Goal: Information Seeking & Learning: Compare options

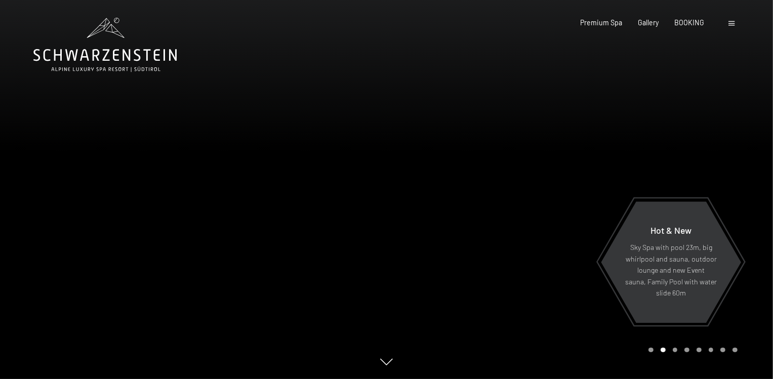
click at [465, 270] on div at bounding box center [580, 189] width 387 height 379
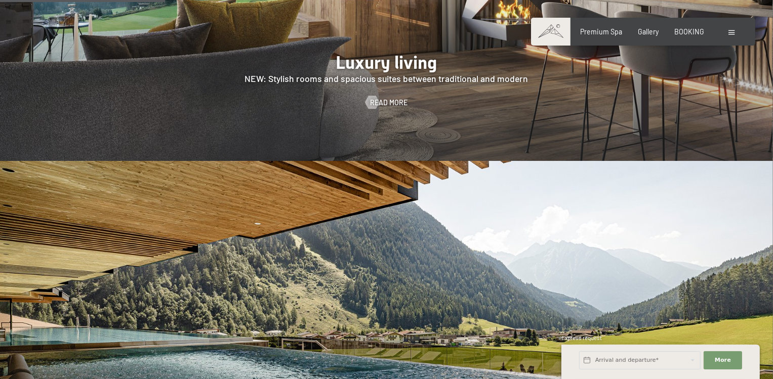
scroll to position [1044, 0]
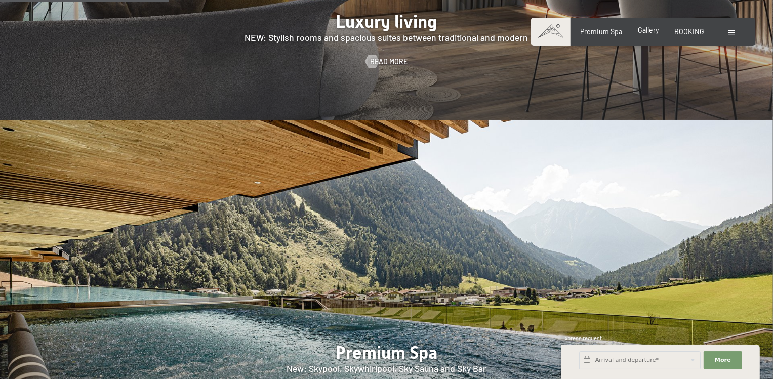
click at [652, 33] on span "Gallery" at bounding box center [648, 30] width 21 height 9
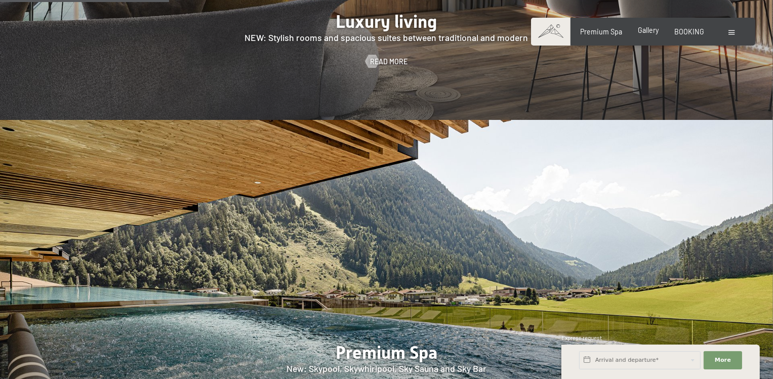
click at [652, 33] on span "Gallery" at bounding box center [648, 30] width 21 height 9
click at [374, 55] on div at bounding box center [372, 61] width 8 height 13
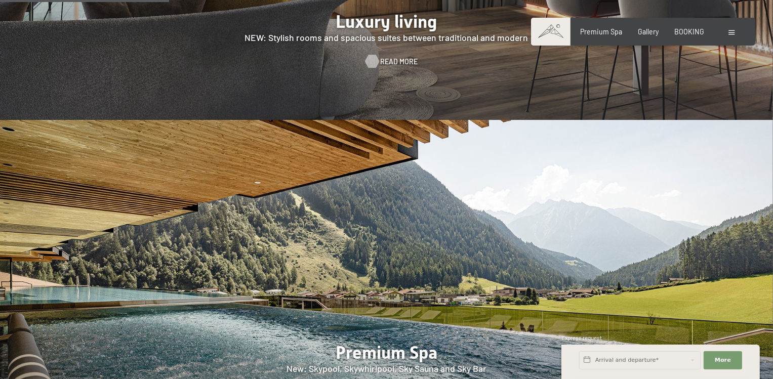
click at [374, 55] on div at bounding box center [372, 61] width 8 height 13
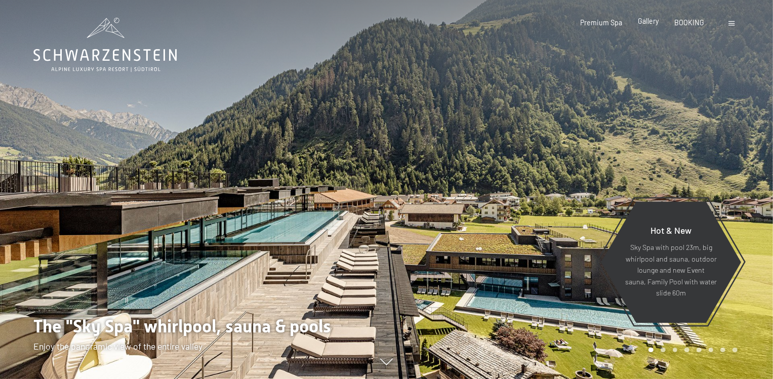
click at [648, 20] on span "Gallery" at bounding box center [648, 21] width 21 height 9
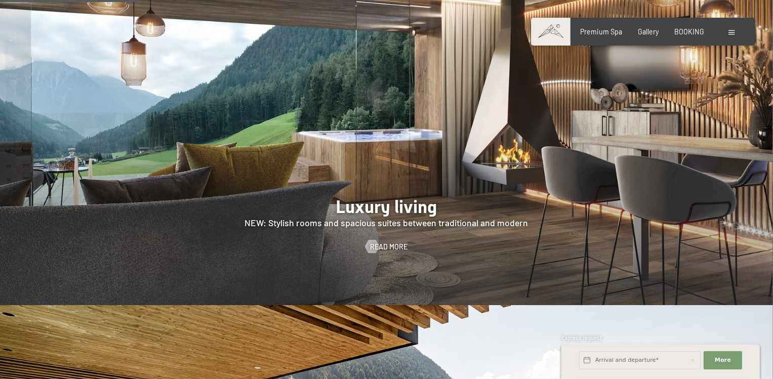
scroll to position [858, 0]
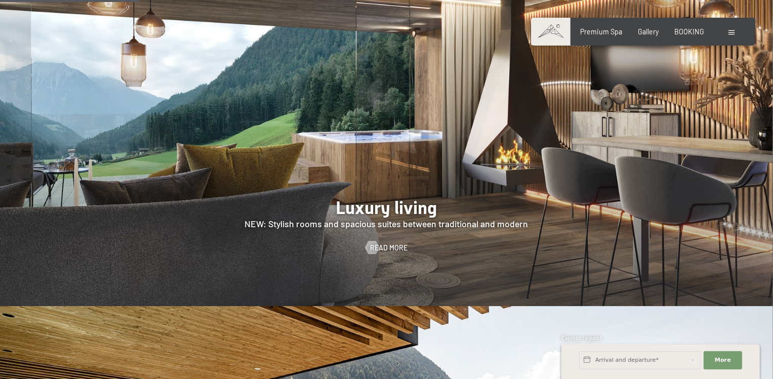
click at [642, 170] on div at bounding box center [386, 140] width 773 height 331
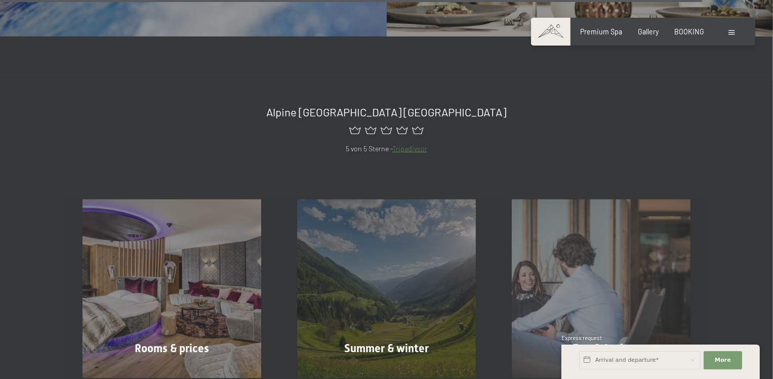
scroll to position [3912, 0]
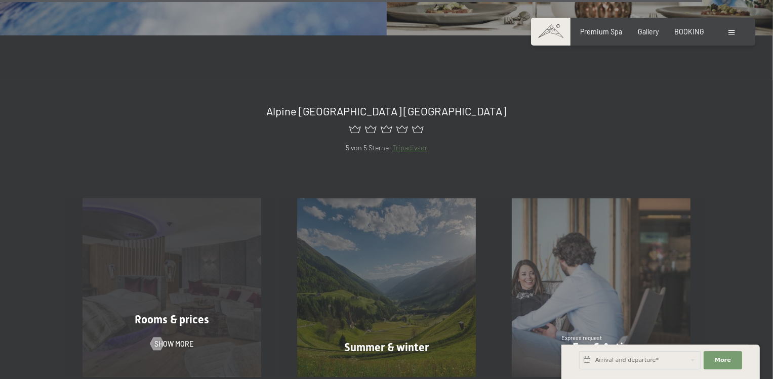
click at [107, 341] on div "Rooms & prices Show more" at bounding box center [172, 287] width 215 height 179
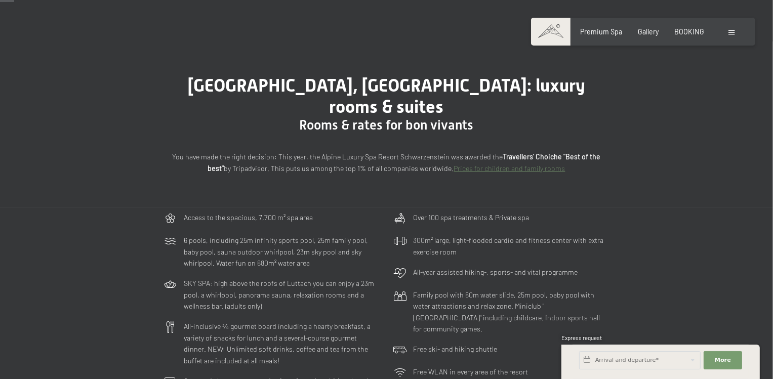
scroll to position [51, 0]
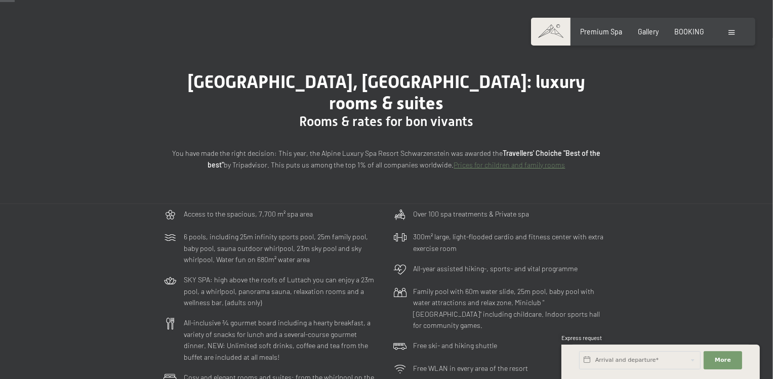
click at [772, 301] on div "Access to the spacious, 7,700 m² spa area 6 pools, including 25m infinity sport…" at bounding box center [386, 323] width 773 height 238
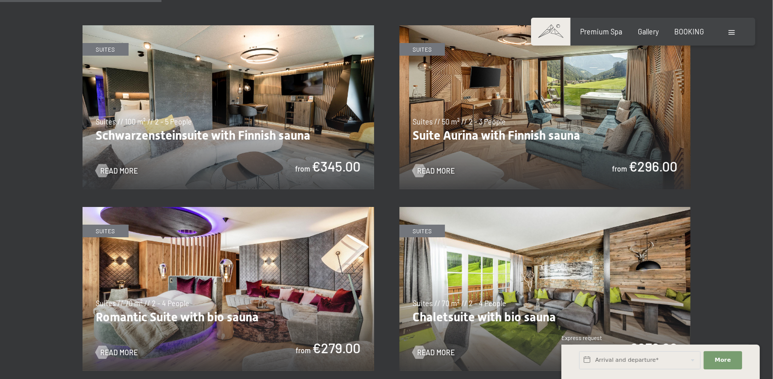
scroll to position [571, 0]
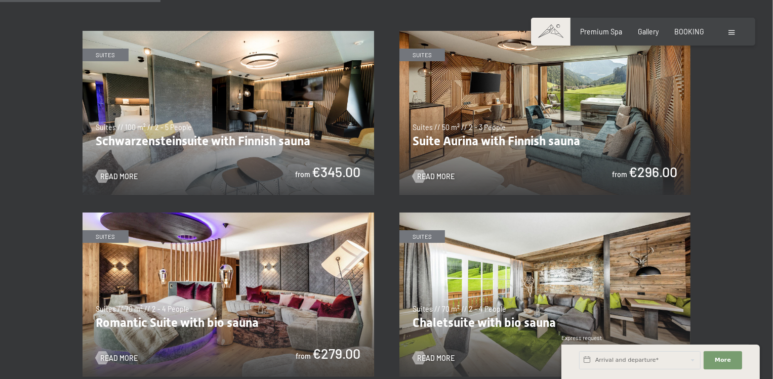
click at [149, 57] on img at bounding box center [227, 113] width 291 height 164
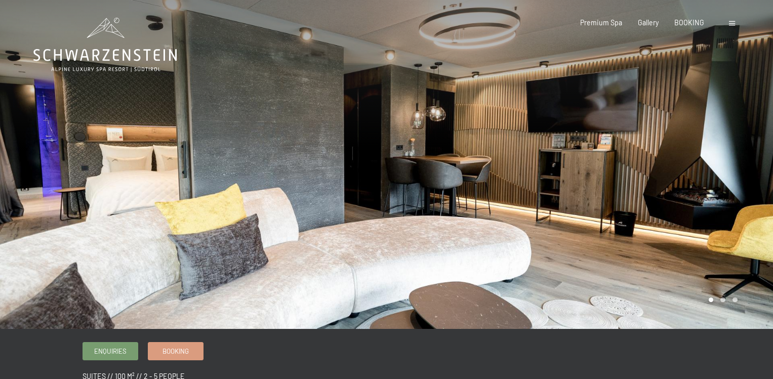
click at [399, 57] on div at bounding box center [580, 164] width 387 height 329
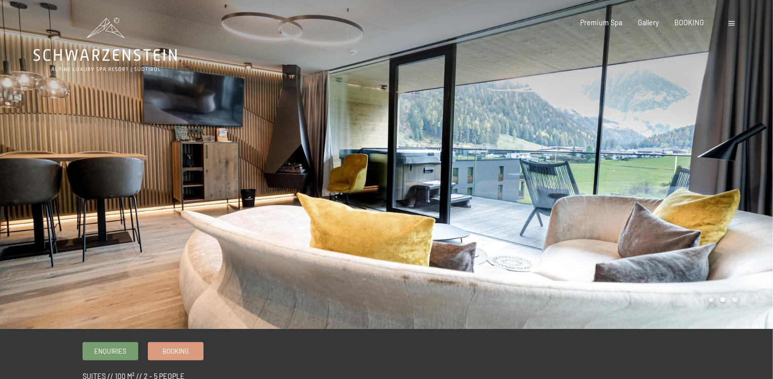
click at [399, 57] on div at bounding box center [580, 164] width 387 height 329
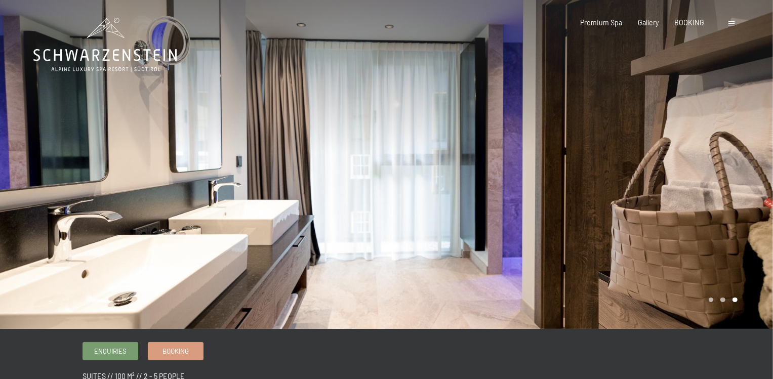
click at [391, 57] on div at bounding box center [580, 164] width 387 height 329
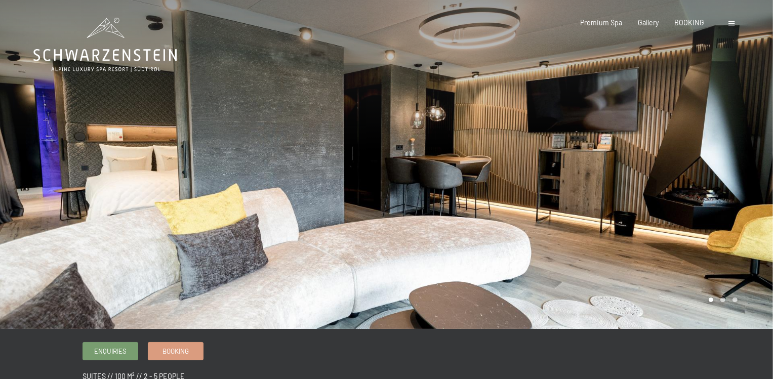
click at [391, 57] on div at bounding box center [580, 164] width 387 height 329
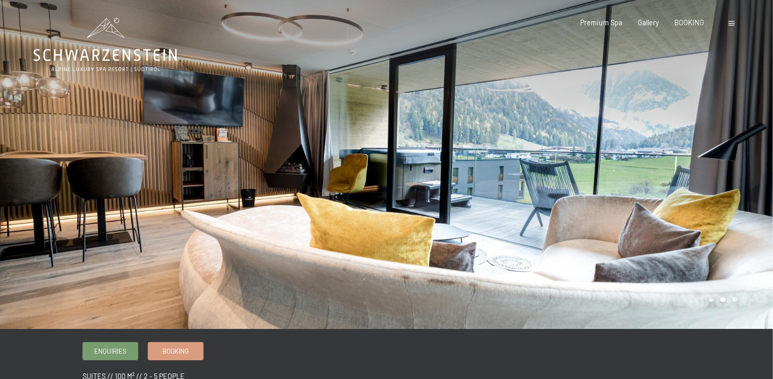
click at [391, 57] on div at bounding box center [580, 164] width 387 height 329
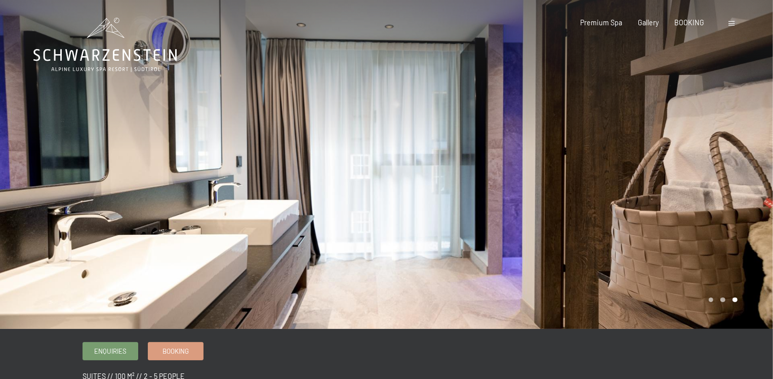
click at [391, 57] on div at bounding box center [580, 164] width 387 height 329
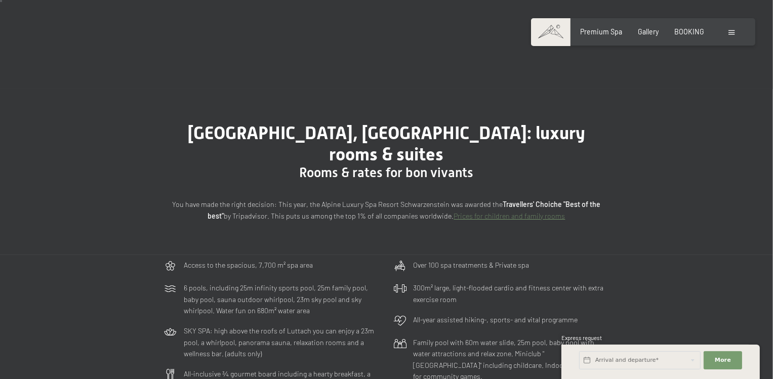
scroll to position [8, 0]
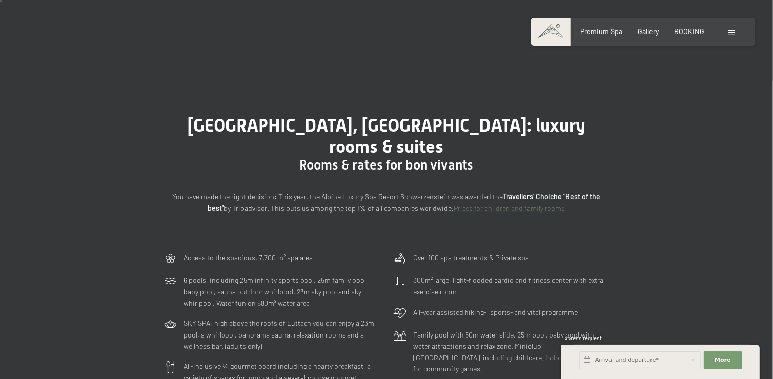
click at [772, 365] on div "Access to the spacious, 7,700 m² spa area 6 pools, including 25m infinity sport…" at bounding box center [386, 366] width 773 height 238
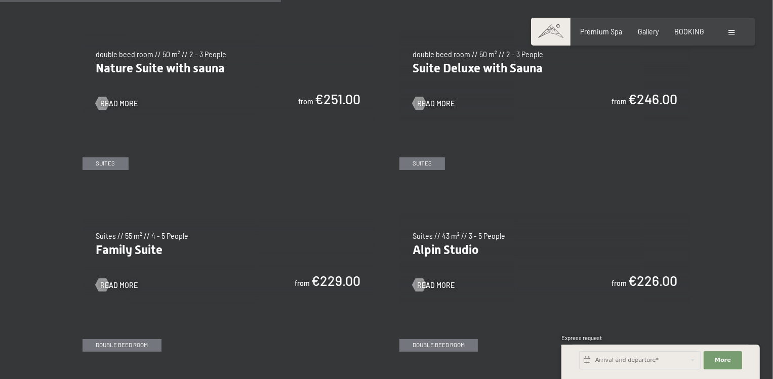
scroll to position [998, 0]
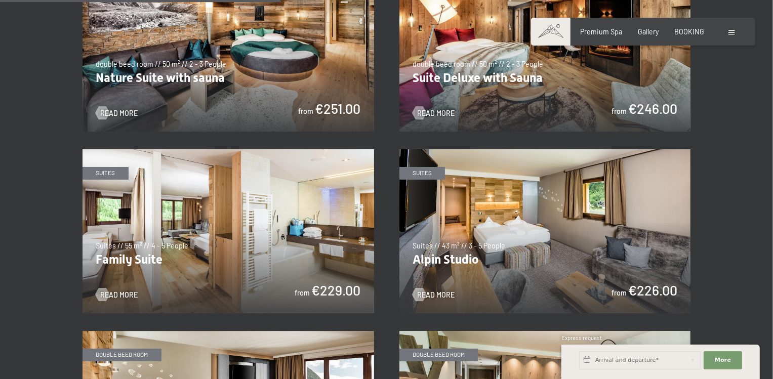
click at [665, 244] on img at bounding box center [544, 231] width 291 height 164
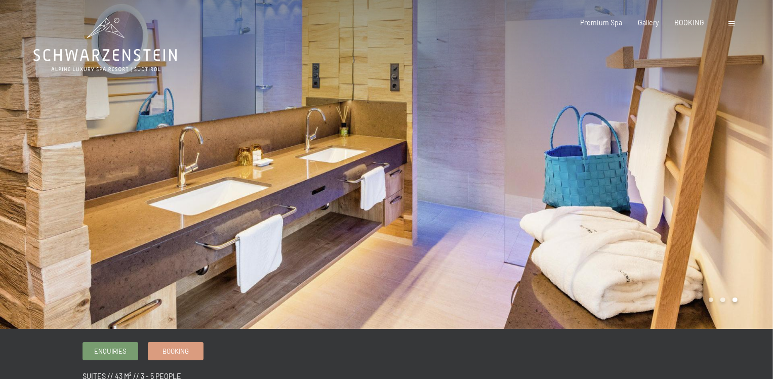
click at [665, 244] on div at bounding box center [580, 164] width 387 height 329
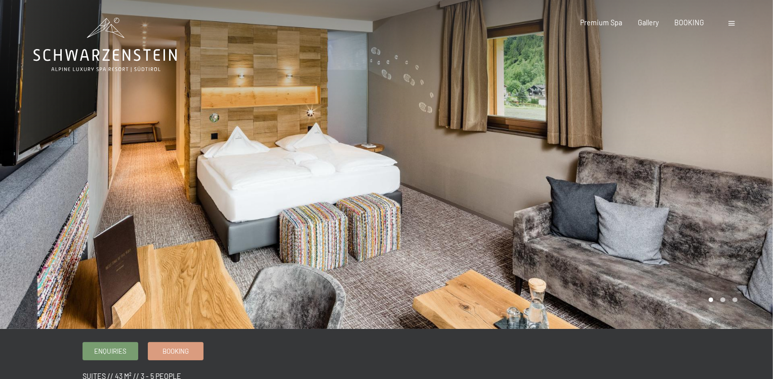
click at [665, 244] on div at bounding box center [580, 164] width 387 height 329
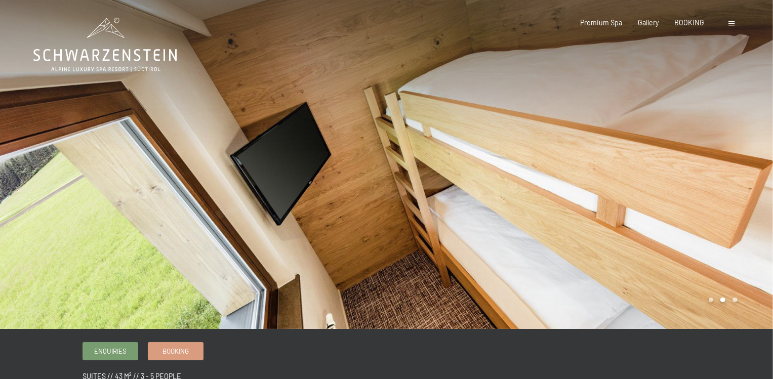
click at [665, 244] on div at bounding box center [580, 164] width 387 height 329
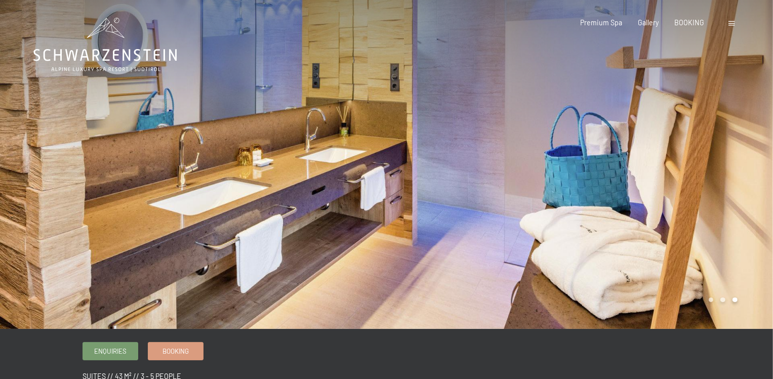
click at [665, 244] on div at bounding box center [580, 164] width 387 height 329
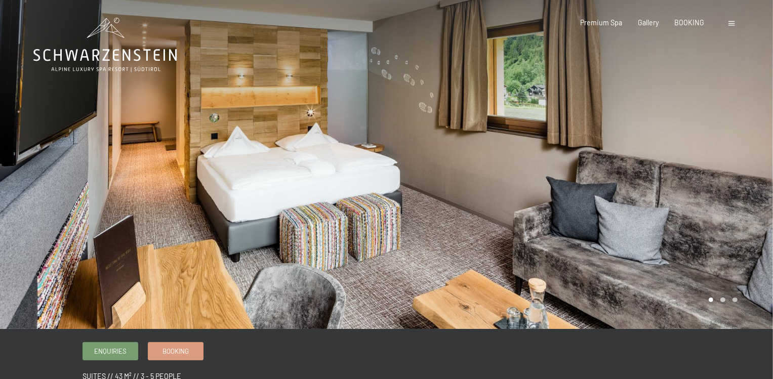
click at [665, 244] on div at bounding box center [580, 164] width 387 height 329
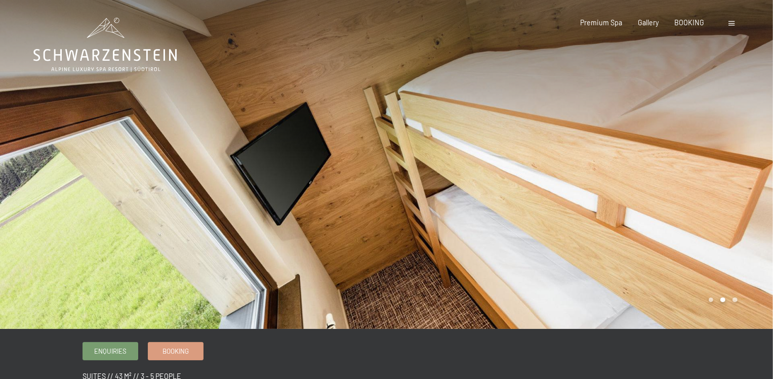
click at [665, 244] on div at bounding box center [580, 164] width 387 height 329
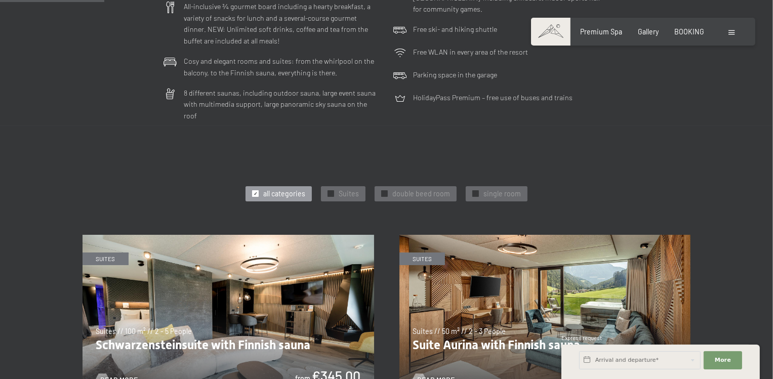
scroll to position [370, 0]
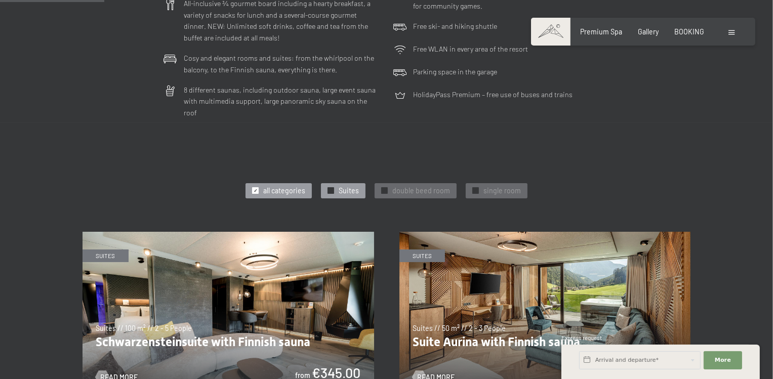
click at [332, 183] on div "✓ Suites" at bounding box center [343, 190] width 45 height 15
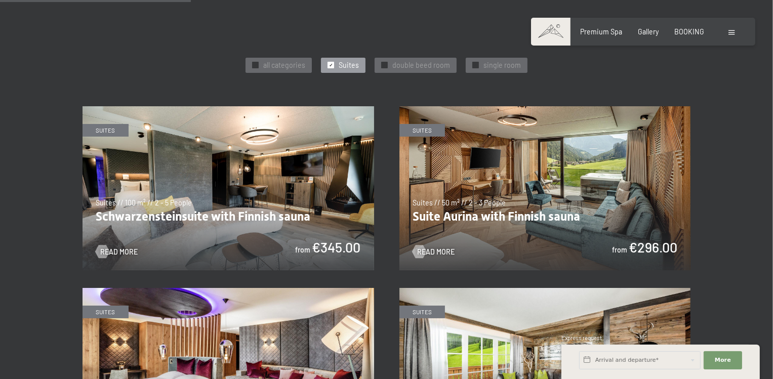
scroll to position [500, 0]
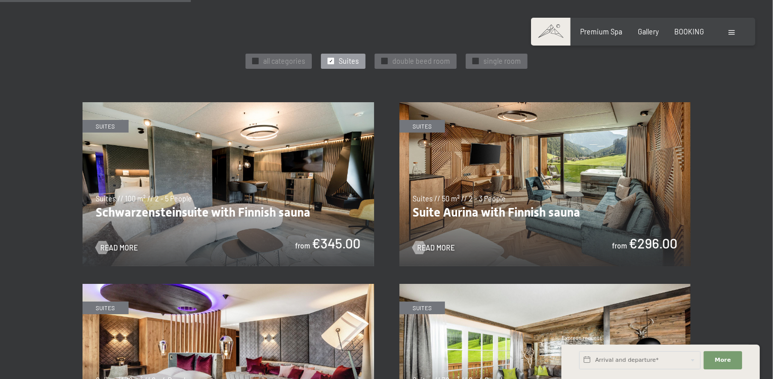
click at [650, 172] on img at bounding box center [544, 184] width 291 height 164
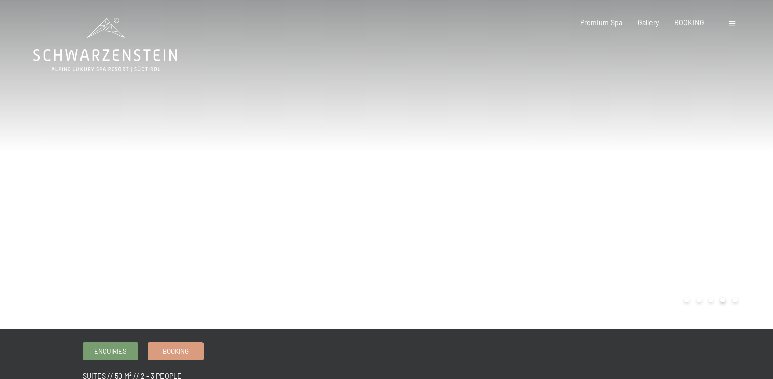
click at [650, 172] on div at bounding box center [580, 164] width 387 height 329
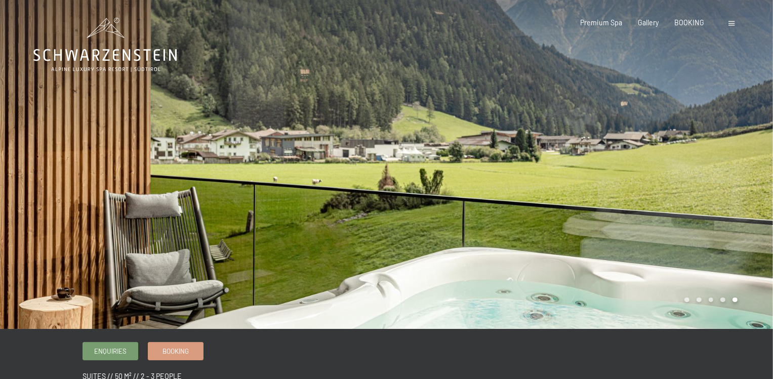
click at [650, 172] on div at bounding box center [580, 164] width 387 height 329
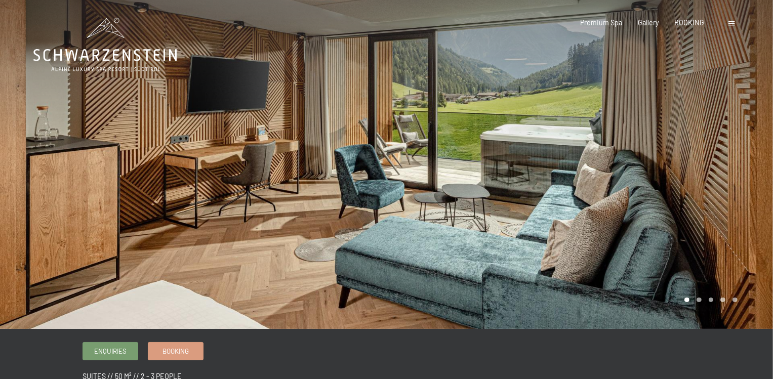
click at [650, 172] on div at bounding box center [580, 164] width 387 height 329
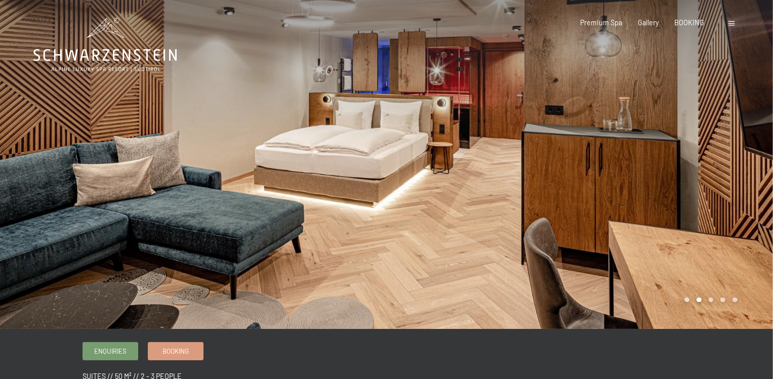
click at [650, 172] on div at bounding box center [580, 164] width 387 height 329
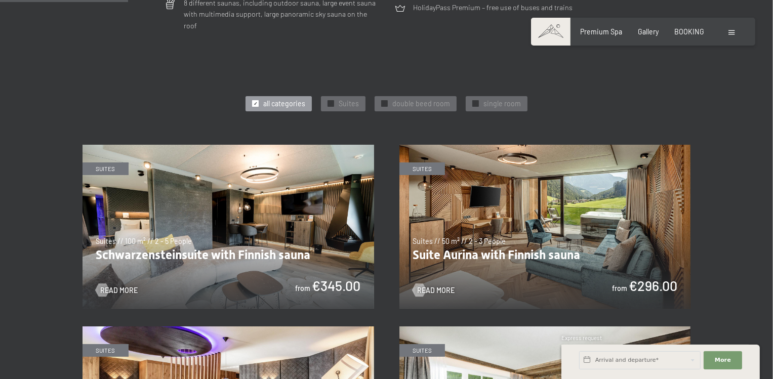
scroll to position [455, 0]
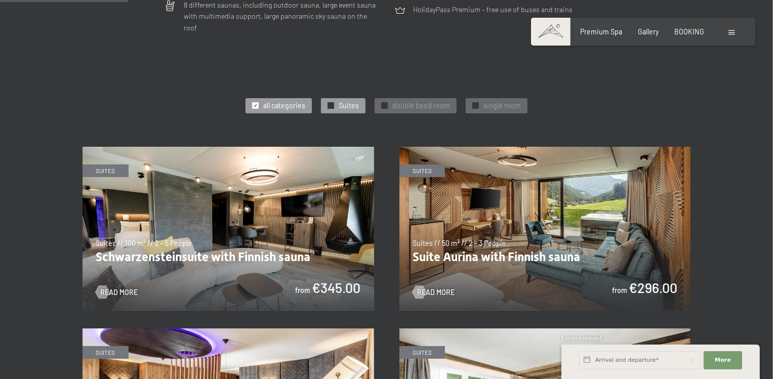
click at [346, 101] on span "Suites" at bounding box center [348, 106] width 20 height 10
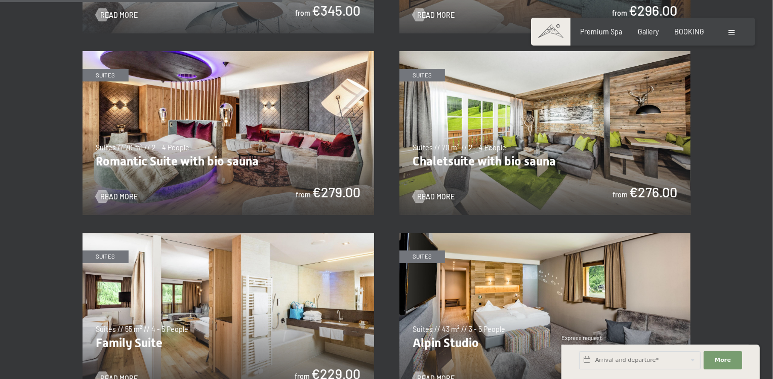
scroll to position [739, 0]
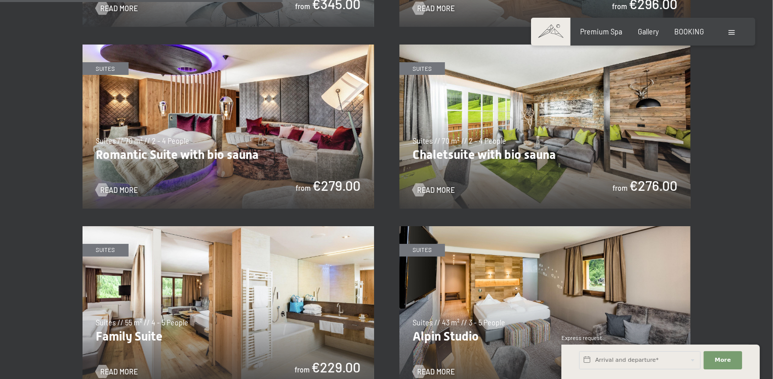
click at [294, 271] on img at bounding box center [227, 308] width 291 height 164
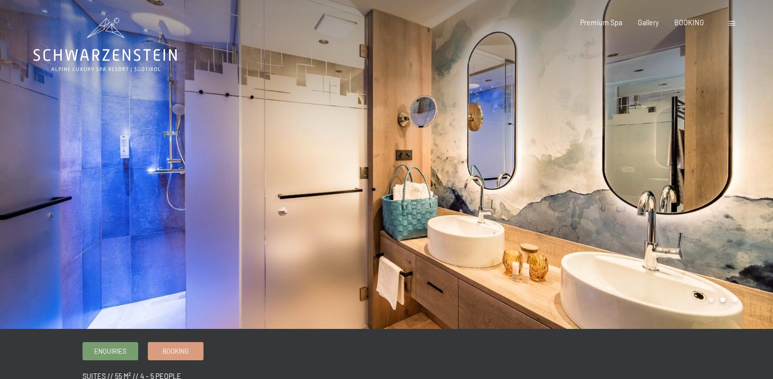
click at [505, 235] on div at bounding box center [580, 164] width 387 height 329
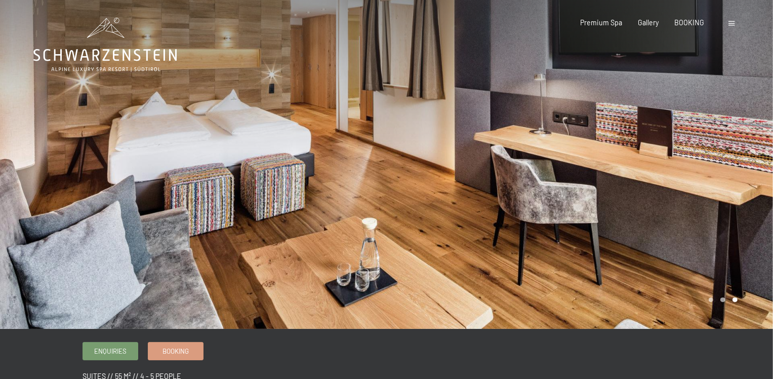
click at [513, 235] on div at bounding box center [580, 164] width 387 height 329
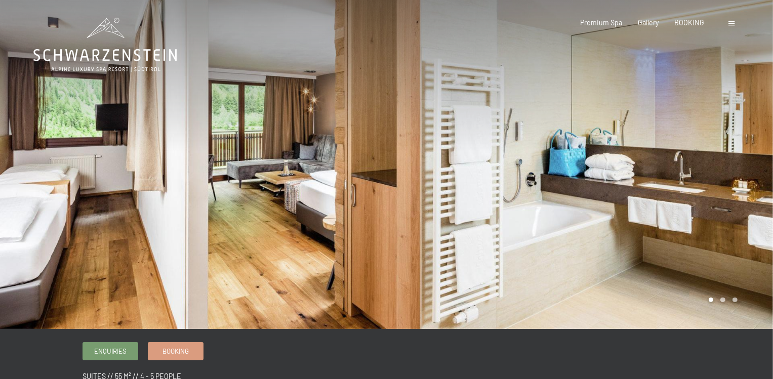
click at [513, 235] on div at bounding box center [580, 164] width 387 height 329
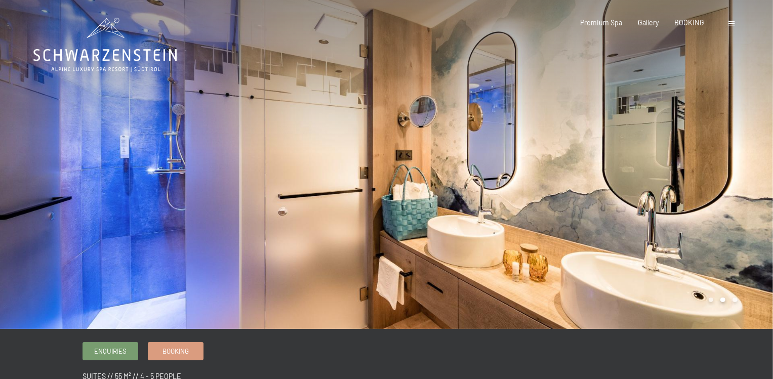
click at [513, 235] on div at bounding box center [580, 164] width 387 height 329
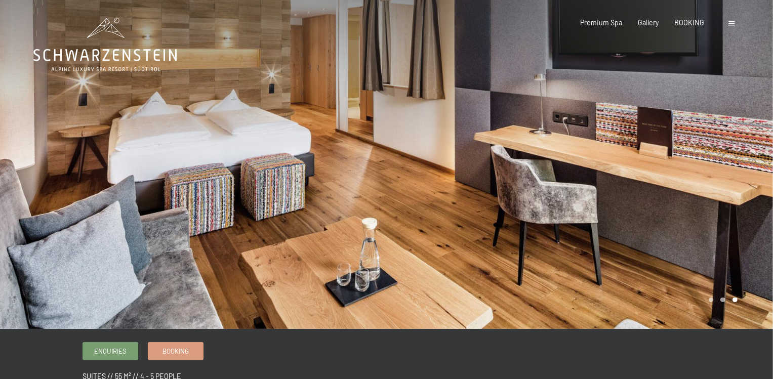
click at [263, 235] on div at bounding box center [193, 164] width 387 height 329
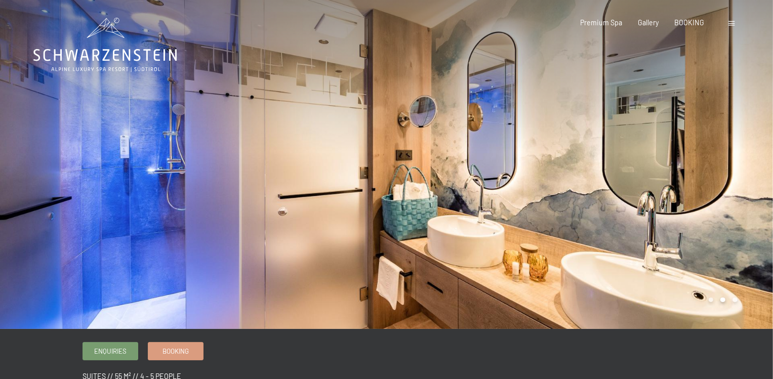
click at [263, 235] on div at bounding box center [193, 164] width 387 height 329
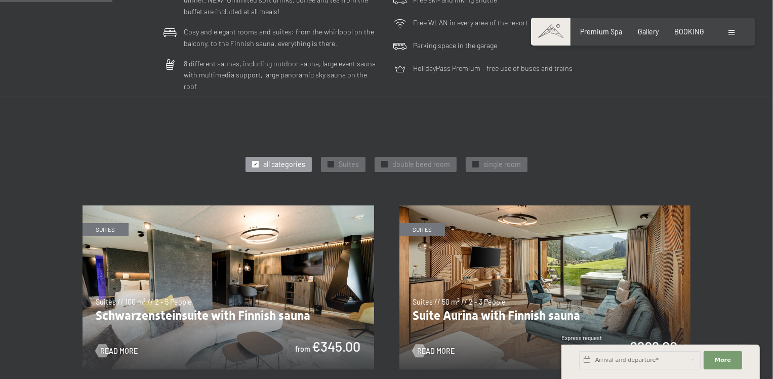
scroll to position [401, 0]
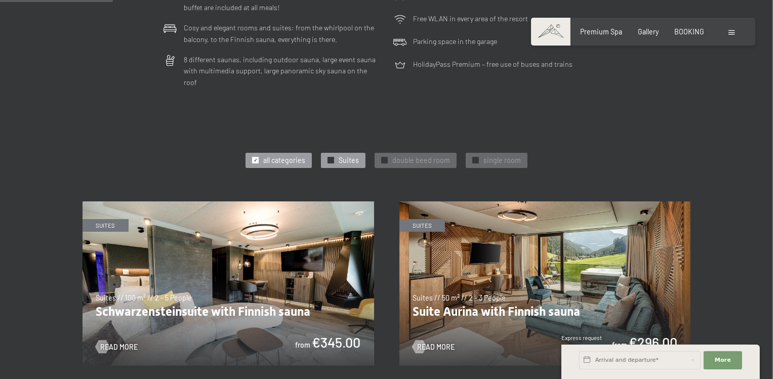
click at [333, 157] on span "✓" at bounding box center [331, 160] width 4 height 6
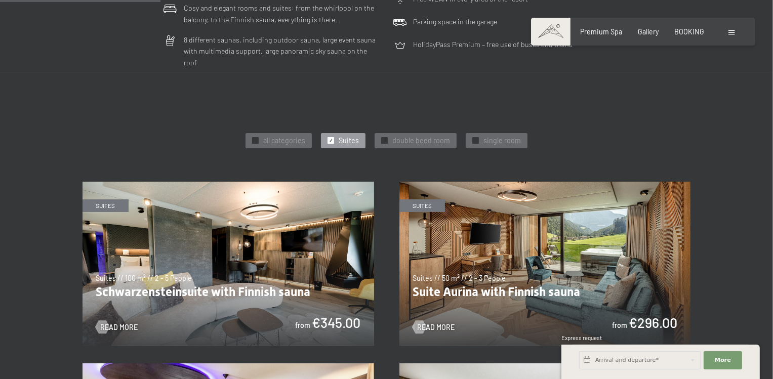
scroll to position [419, 0]
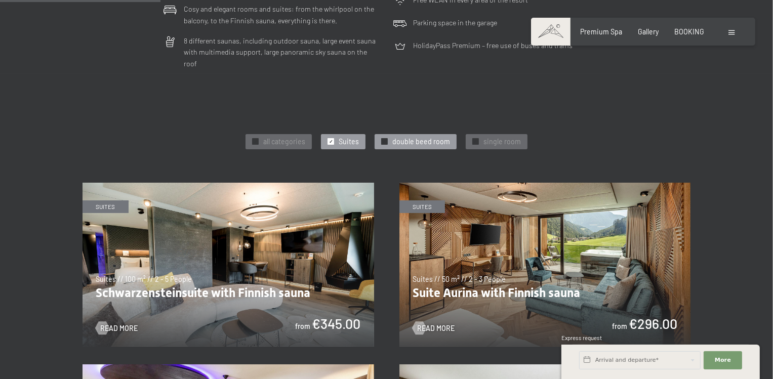
click at [435, 137] on span "double beed room" at bounding box center [421, 142] width 58 height 10
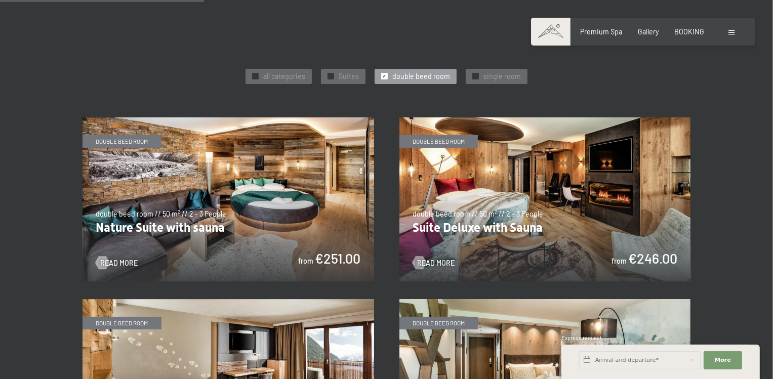
scroll to position [488, 0]
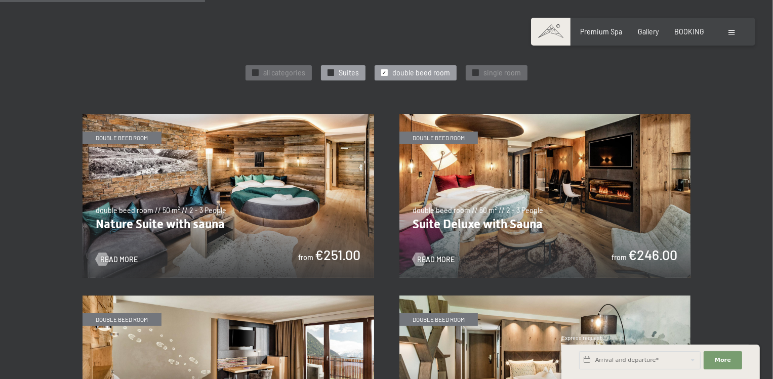
click at [346, 68] on span "Suites" at bounding box center [348, 73] width 20 height 10
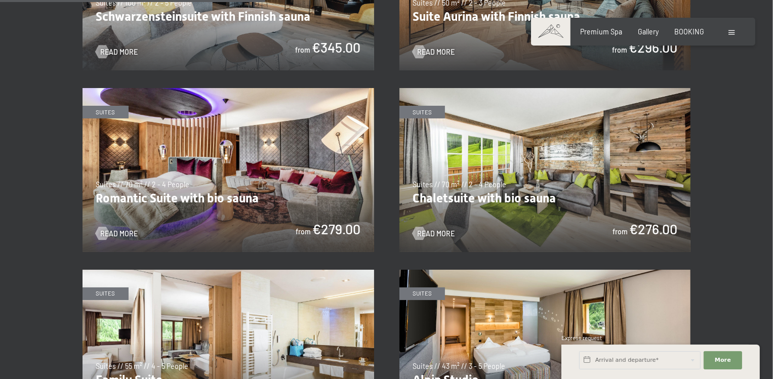
scroll to position [693, 0]
